Goal: Information Seeking & Learning: Learn about a topic

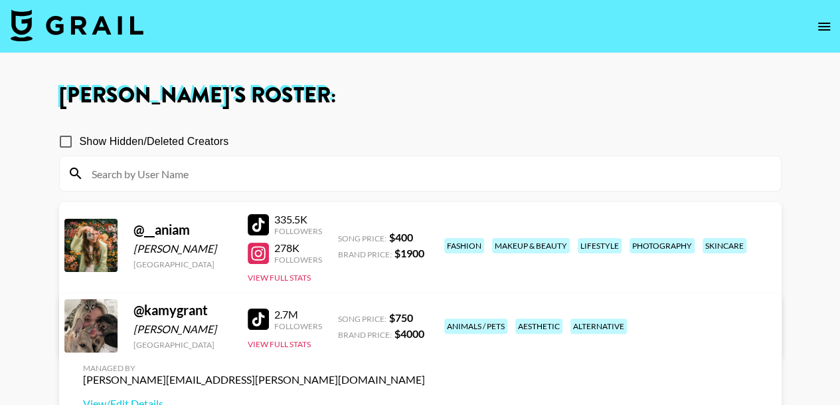
scroll to position [96, 0]
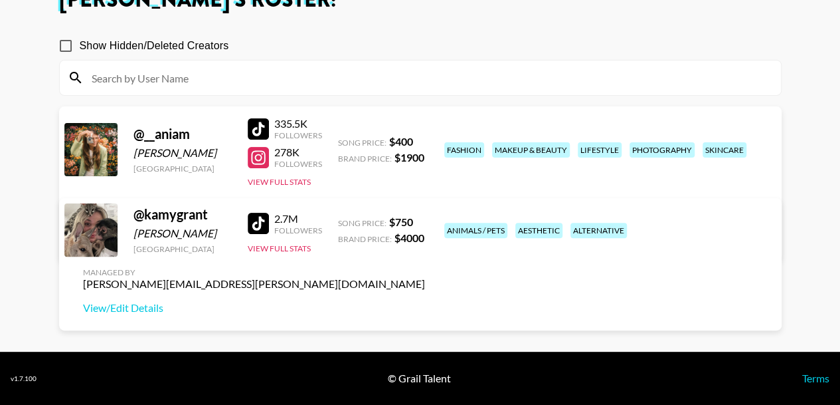
click at [361, 221] on div "@ kamygrant [PERSON_NAME] [GEOGRAPHIC_DATA] 2.7M Followers View Full Stats Song…" at bounding box center [420, 264] width 723 height 132
click at [399, 236] on div "Song Price: $ 750 Brand Price: $ 4000" at bounding box center [381, 229] width 86 height 29
click at [292, 253] on button "View Full Stats" at bounding box center [279, 248] width 63 height 10
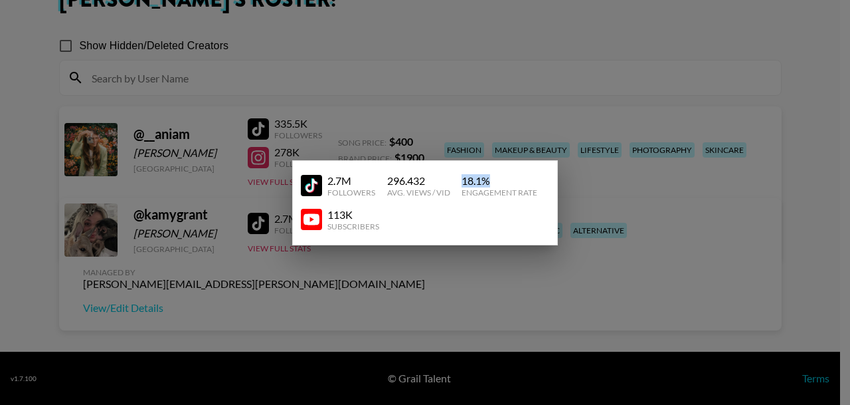
drag, startPoint x: 461, startPoint y: 179, endPoint x: 511, endPoint y: 173, distance: 50.8
click at [511, 173] on div "2.7M Followers 296.432 Avg. Views / Vid 18.1 % Engagement Rate" at bounding box center [425, 186] width 248 height 34
copy div "18.1 %"
click at [499, 98] on div at bounding box center [425, 202] width 850 height 405
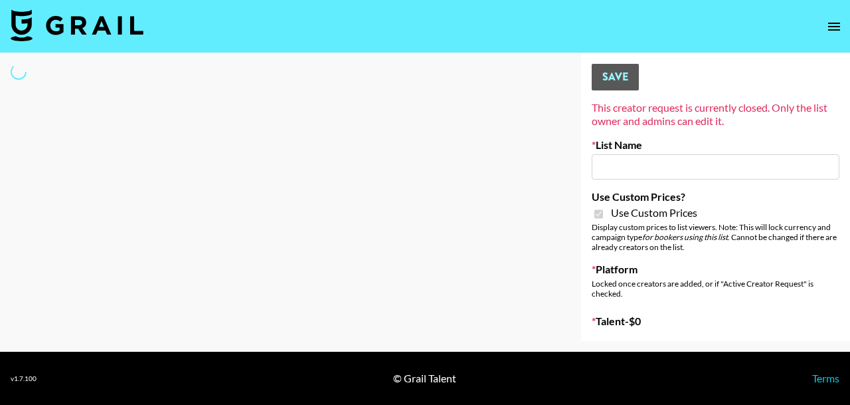
type input "Redence Beauty"
checkbox input "true"
select select "Brand"
